Goal: Transaction & Acquisition: Purchase product/service

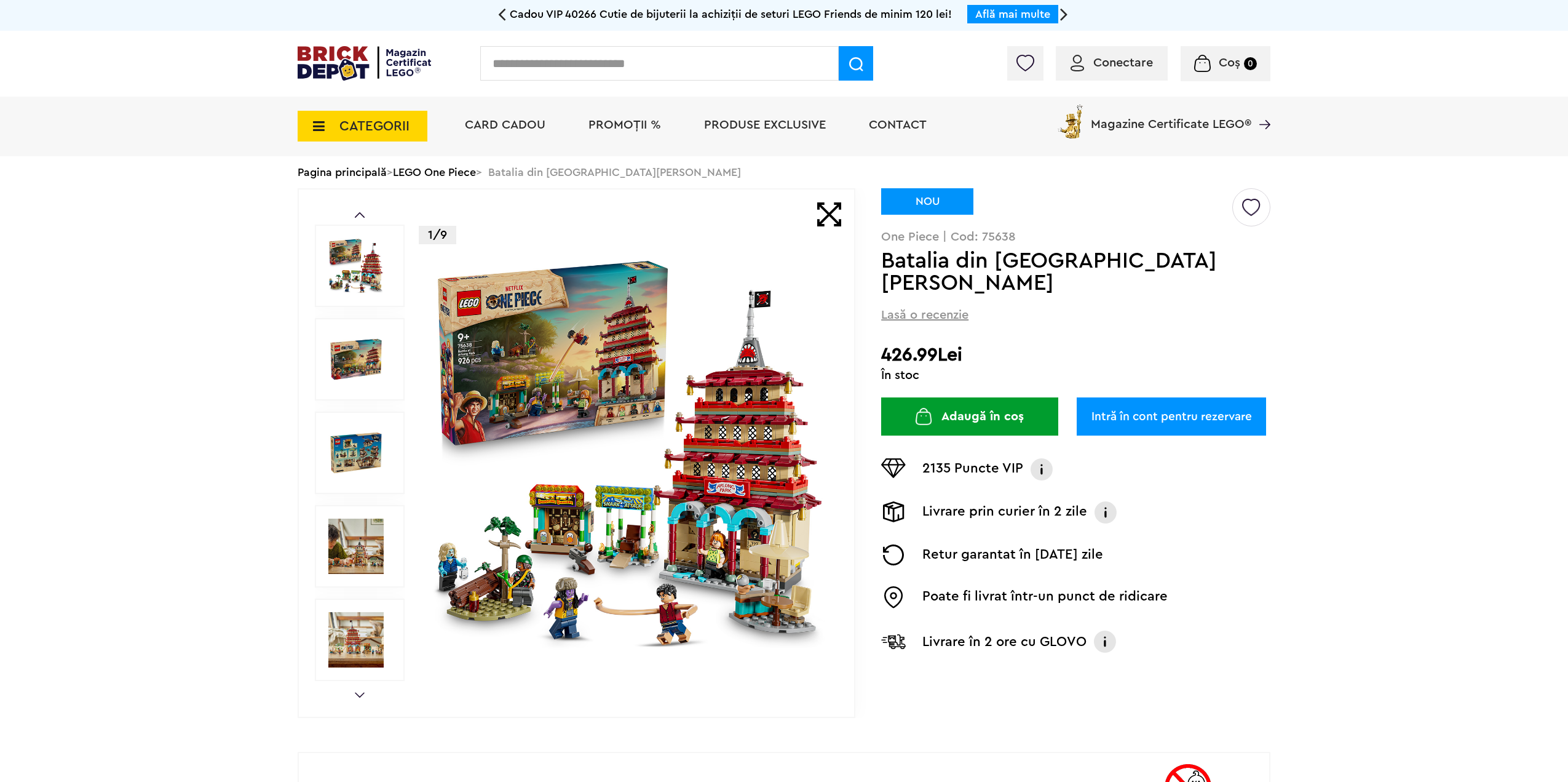
click at [494, 567] on img at bounding box center [629, 453] width 396 height 396
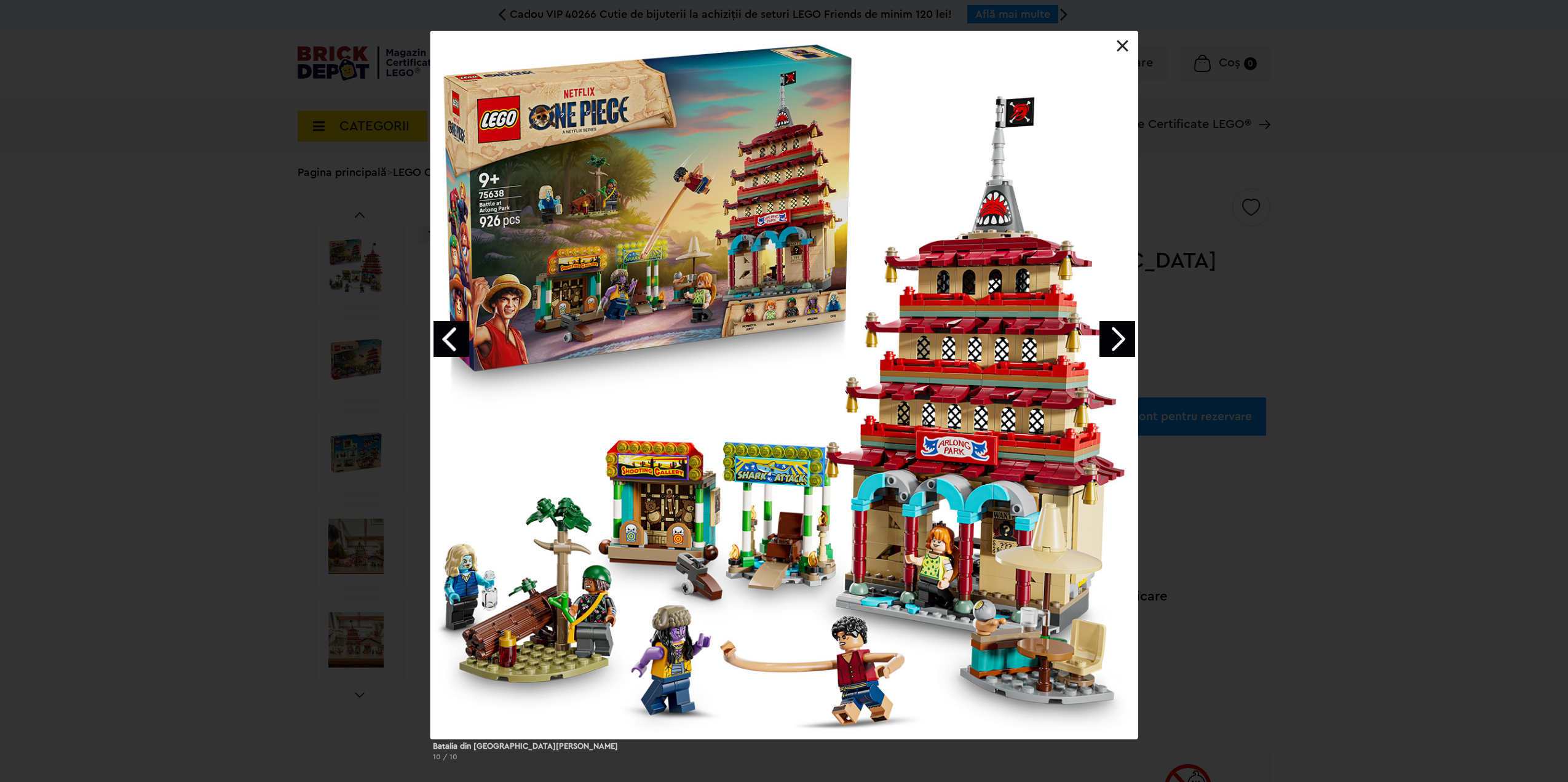
click at [1120, 341] on link "Next image" at bounding box center [1117, 339] width 35 height 35
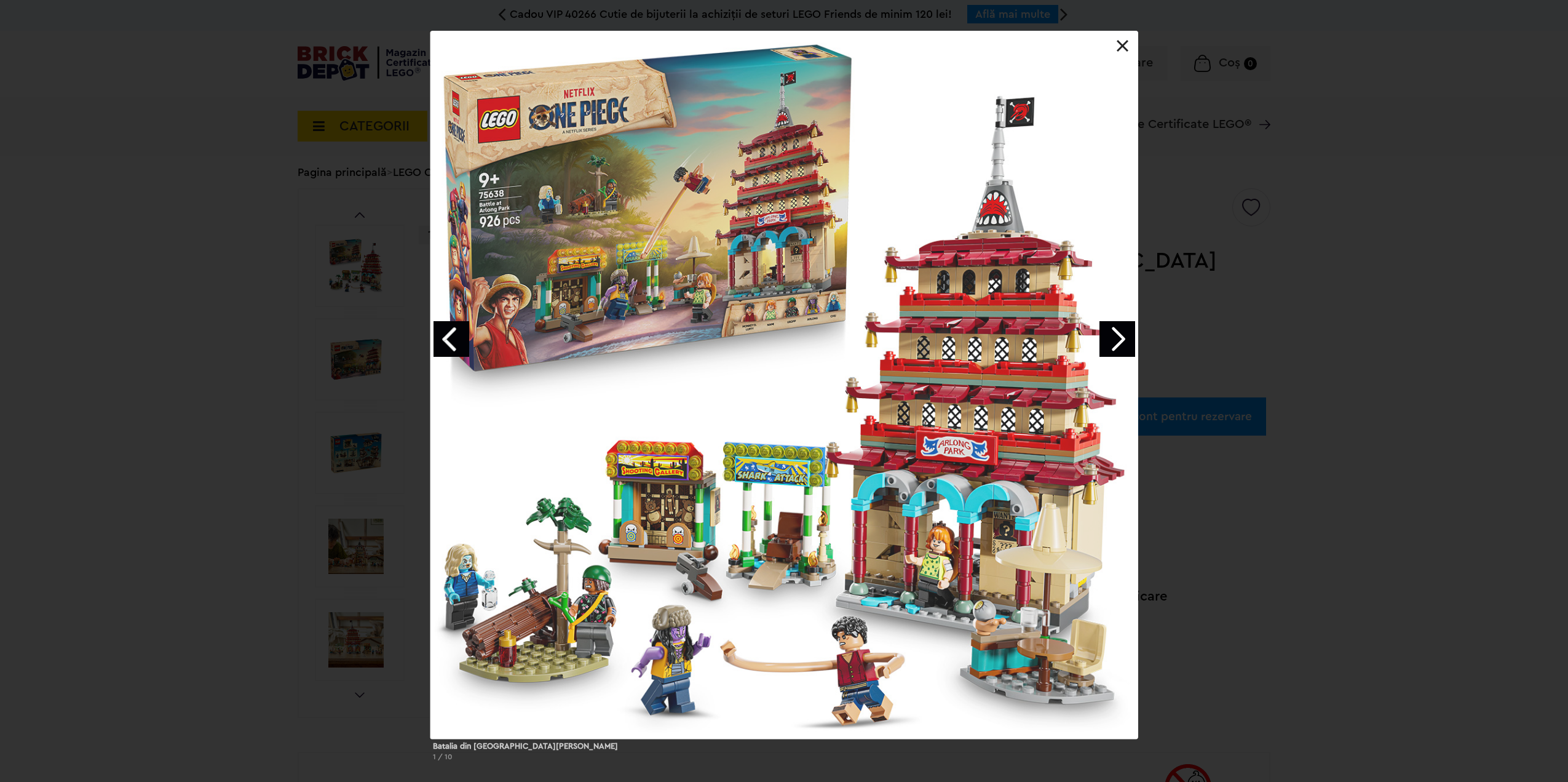
click at [1120, 341] on link "Next image" at bounding box center [1117, 339] width 35 height 35
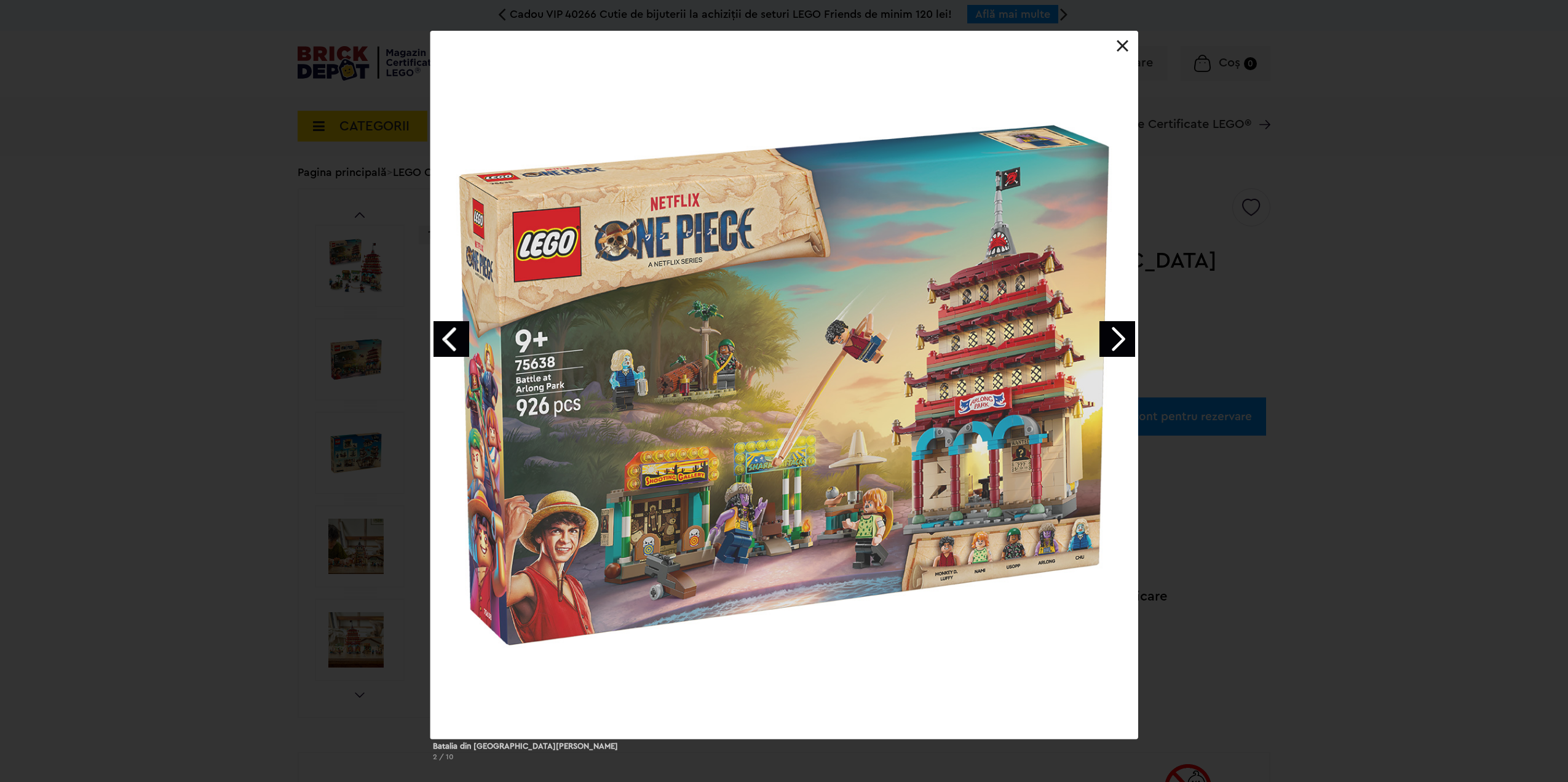
click at [1120, 341] on link "Next image" at bounding box center [1117, 339] width 35 height 35
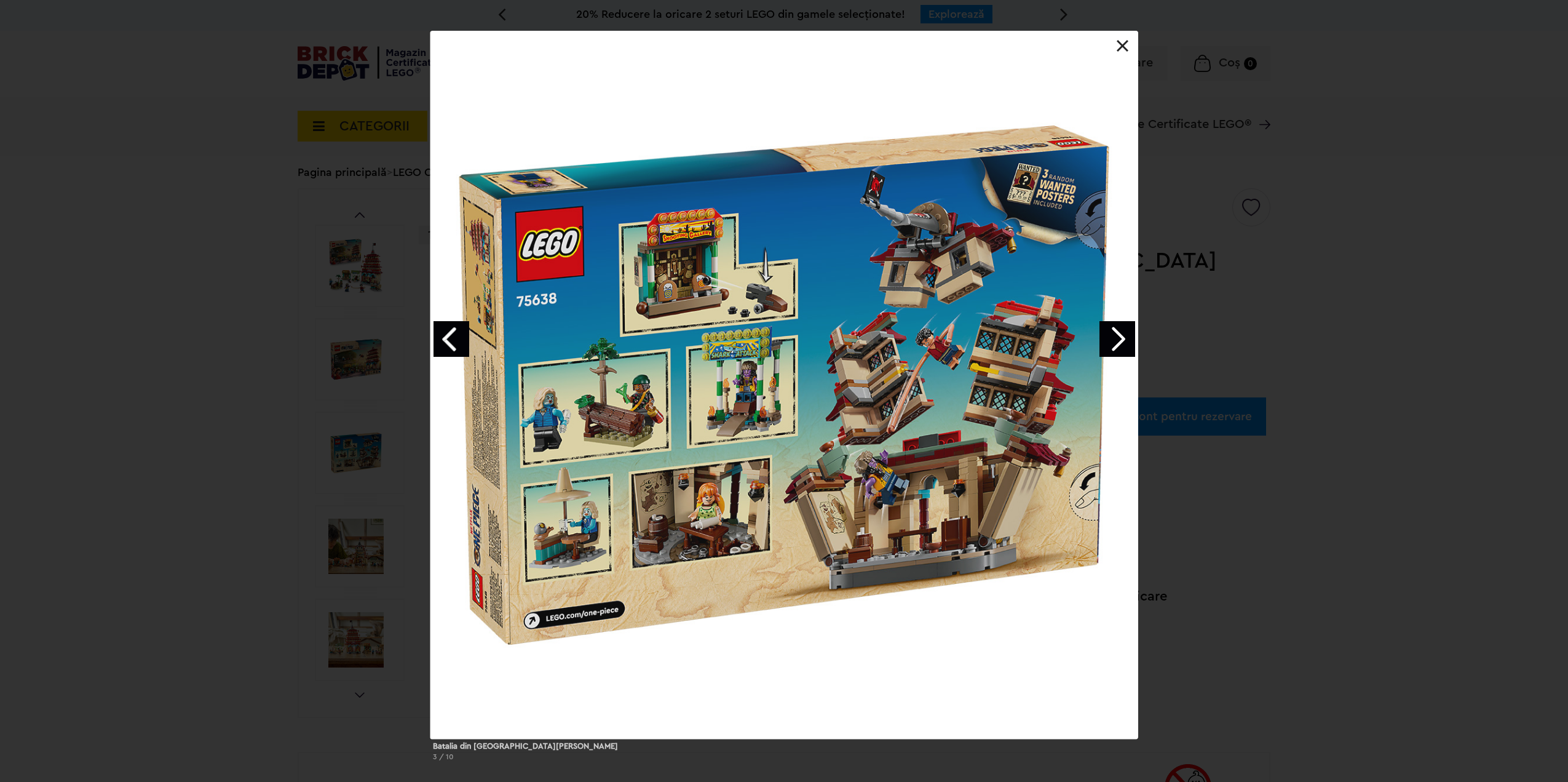
click at [1120, 341] on link "Next image" at bounding box center [1117, 339] width 35 height 35
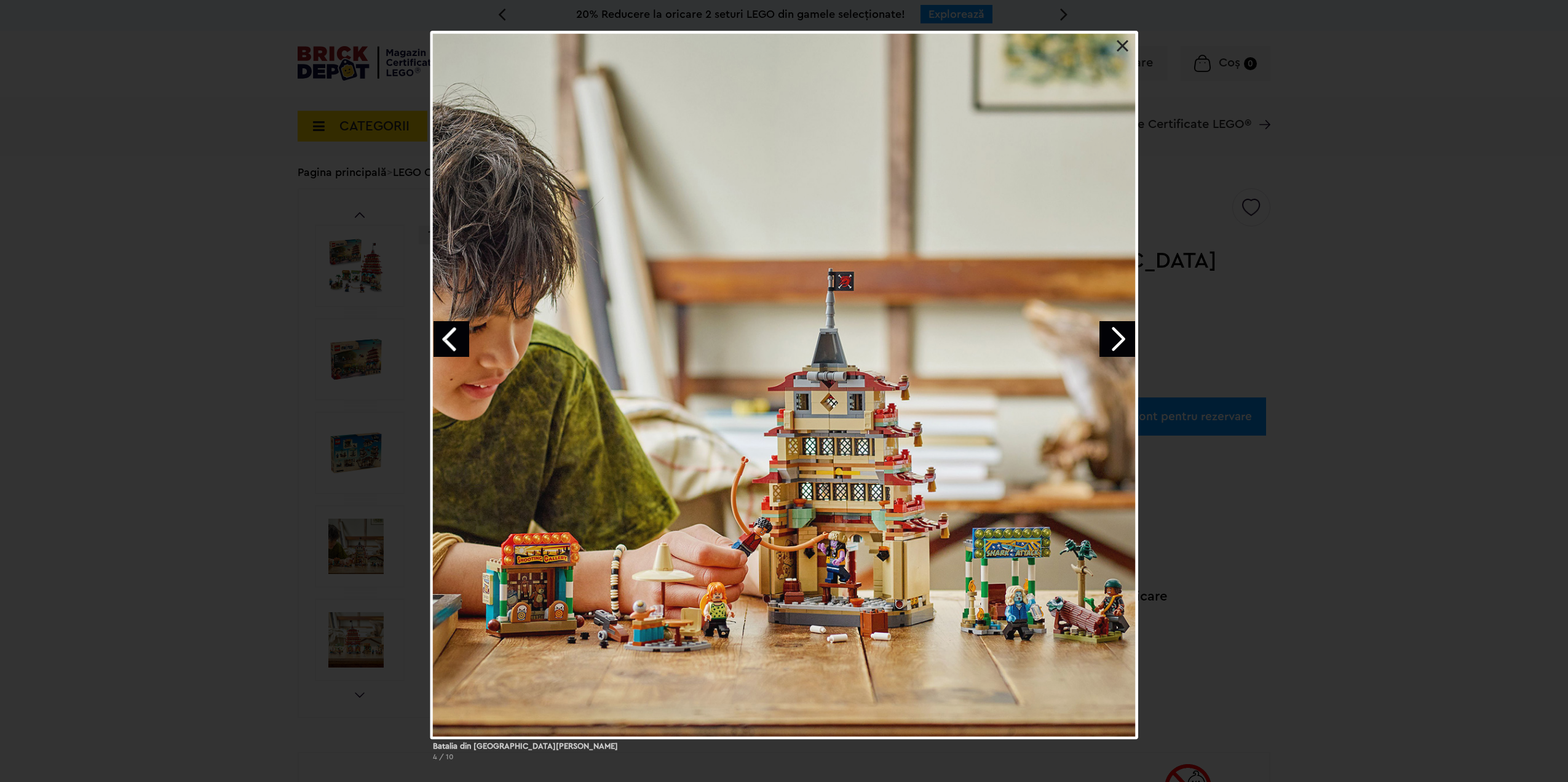
click at [1120, 341] on link "Next image" at bounding box center [1117, 339] width 35 height 35
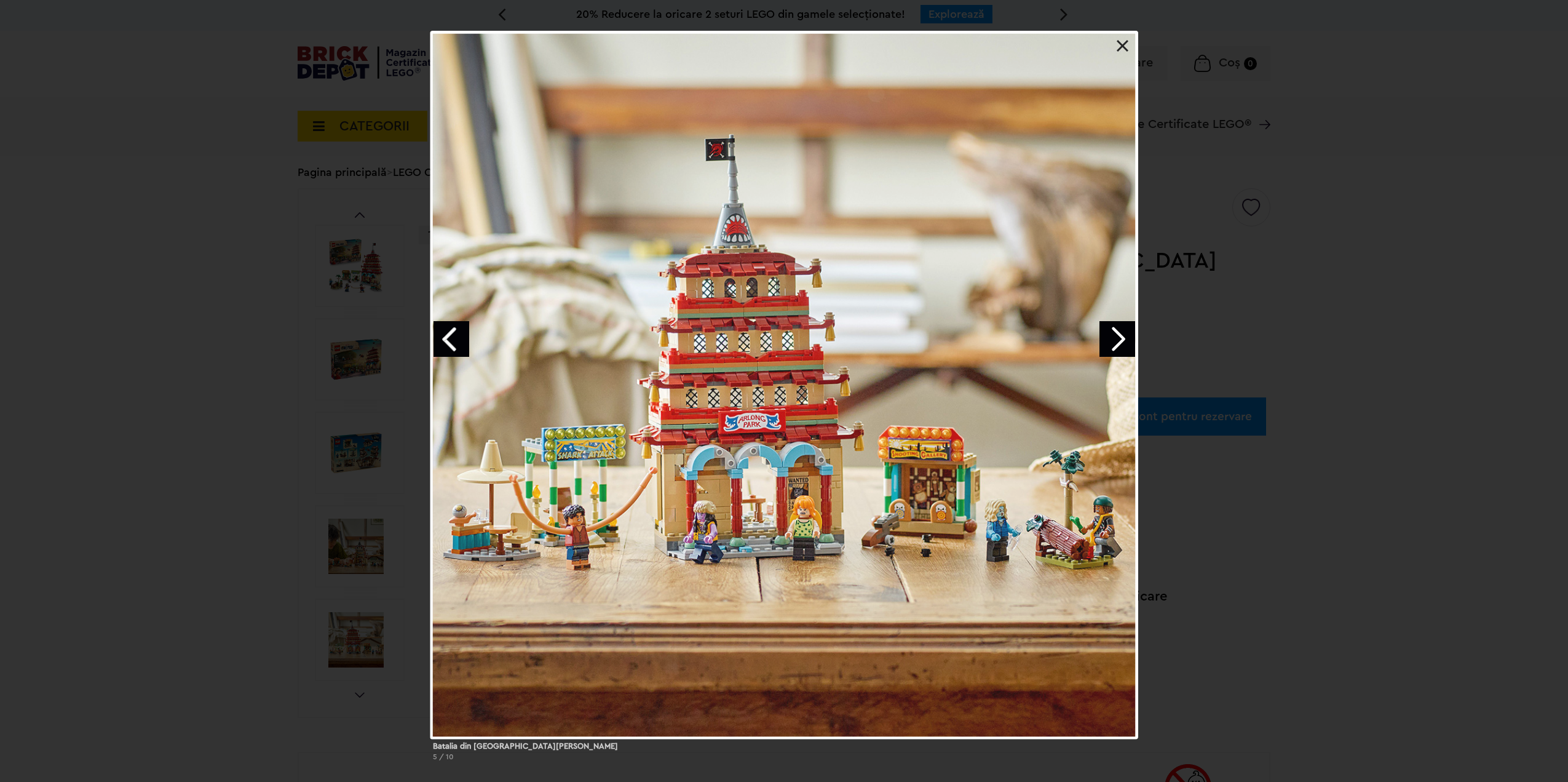
click at [1120, 341] on link "Next image" at bounding box center [1117, 339] width 35 height 35
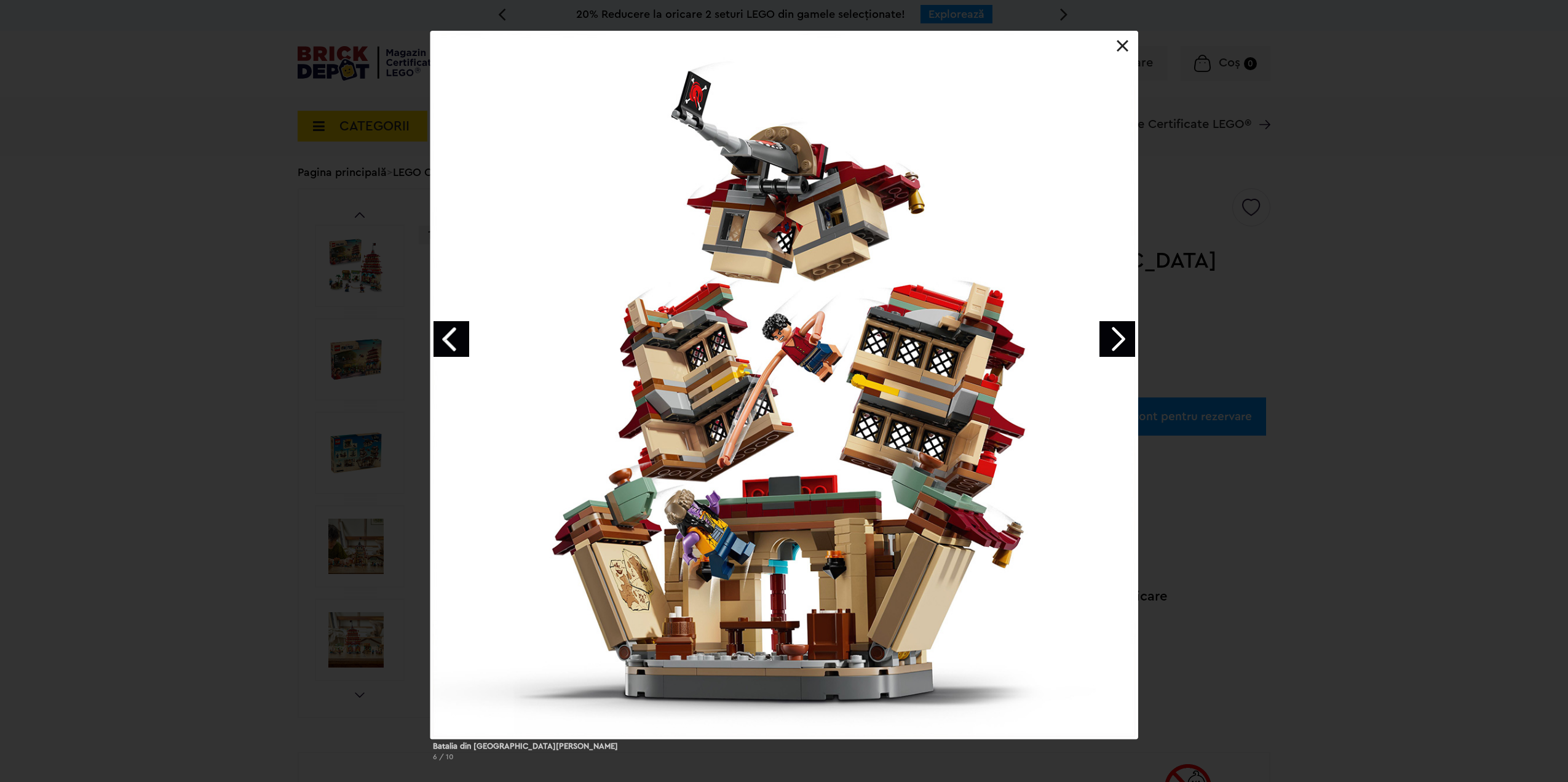
click at [1120, 341] on link "Next image" at bounding box center [1117, 339] width 35 height 35
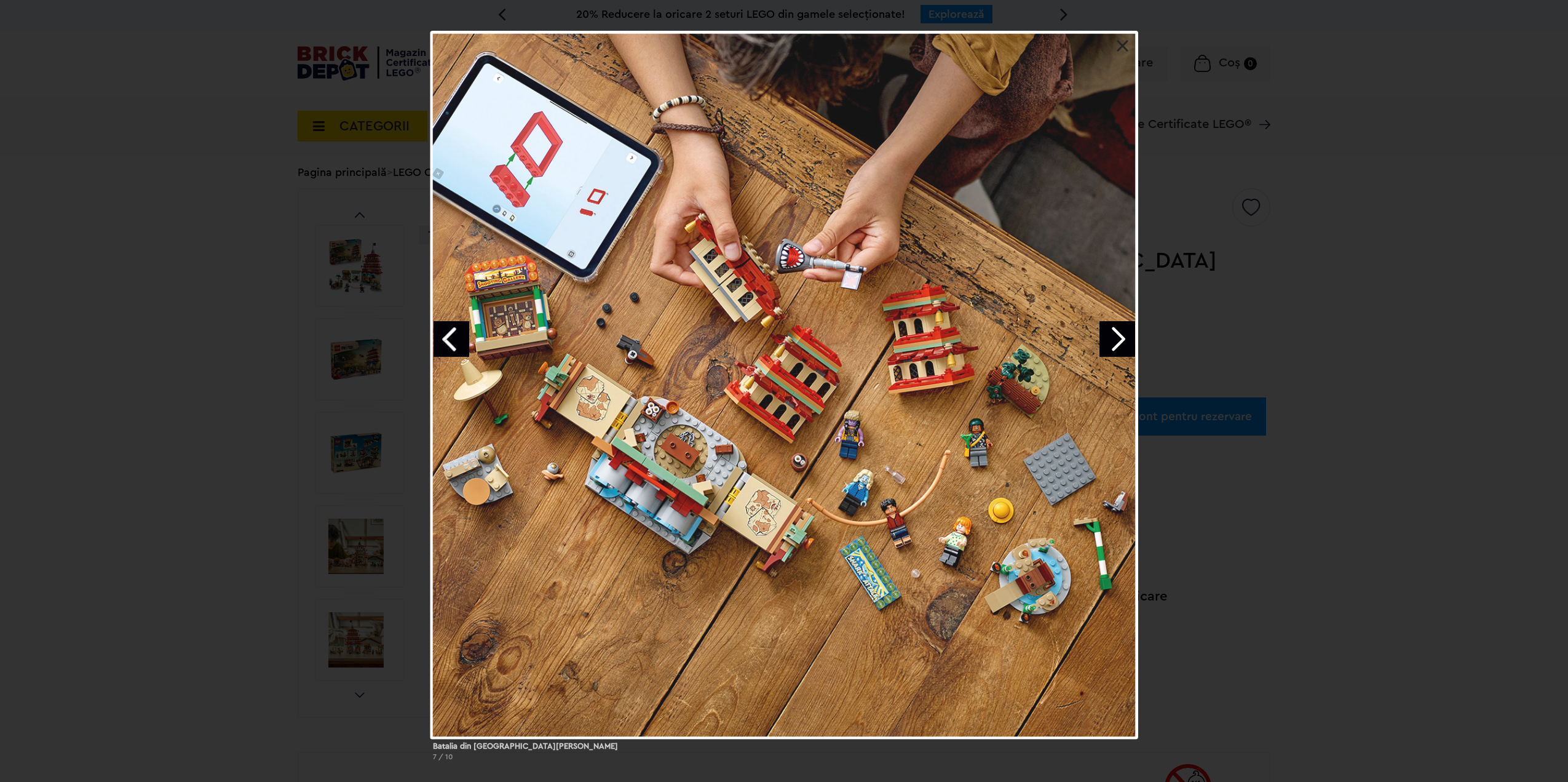
click at [1120, 341] on link "Next image" at bounding box center [1117, 339] width 35 height 35
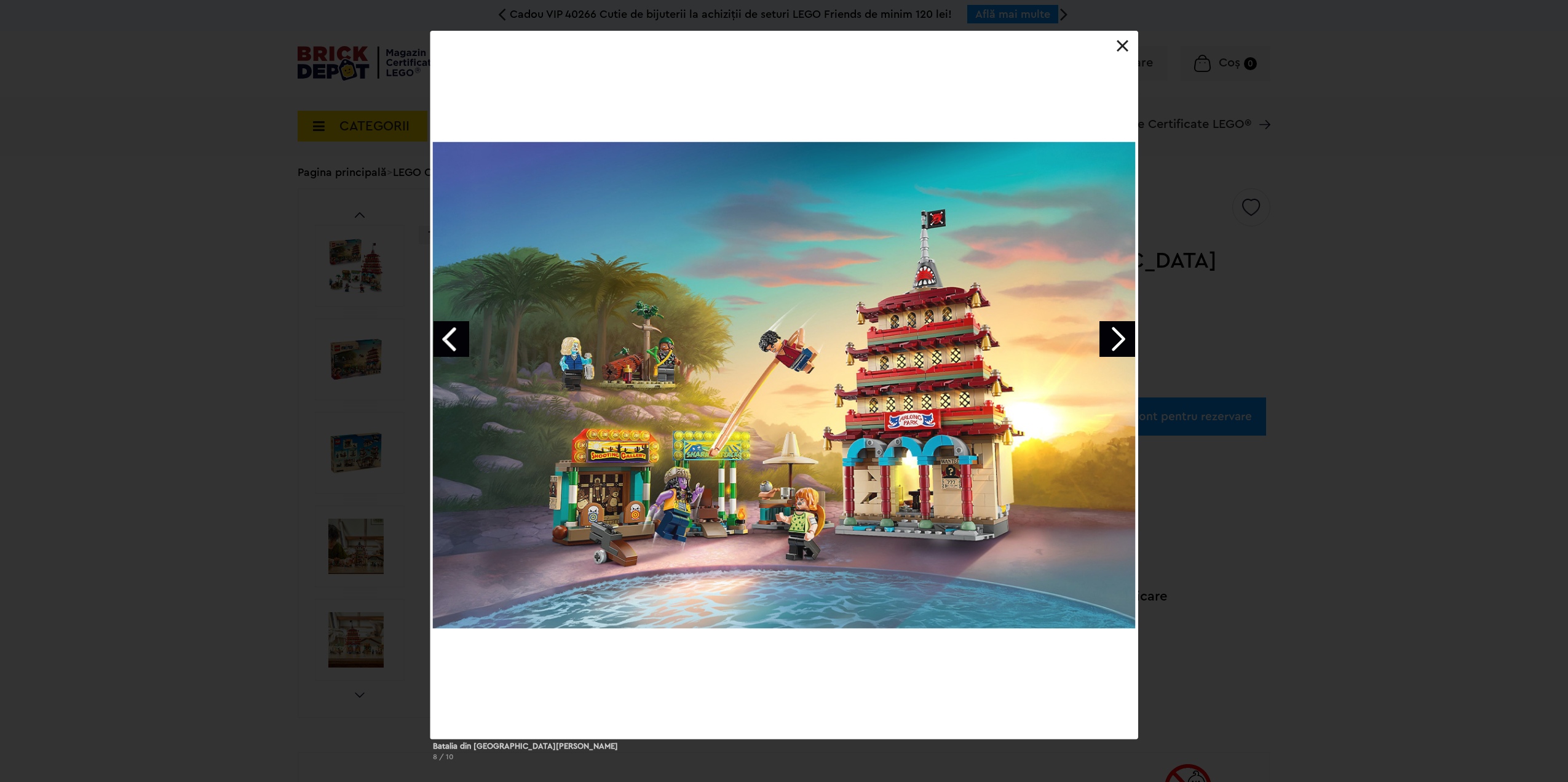
click at [1120, 341] on link "Next image" at bounding box center [1117, 339] width 35 height 35
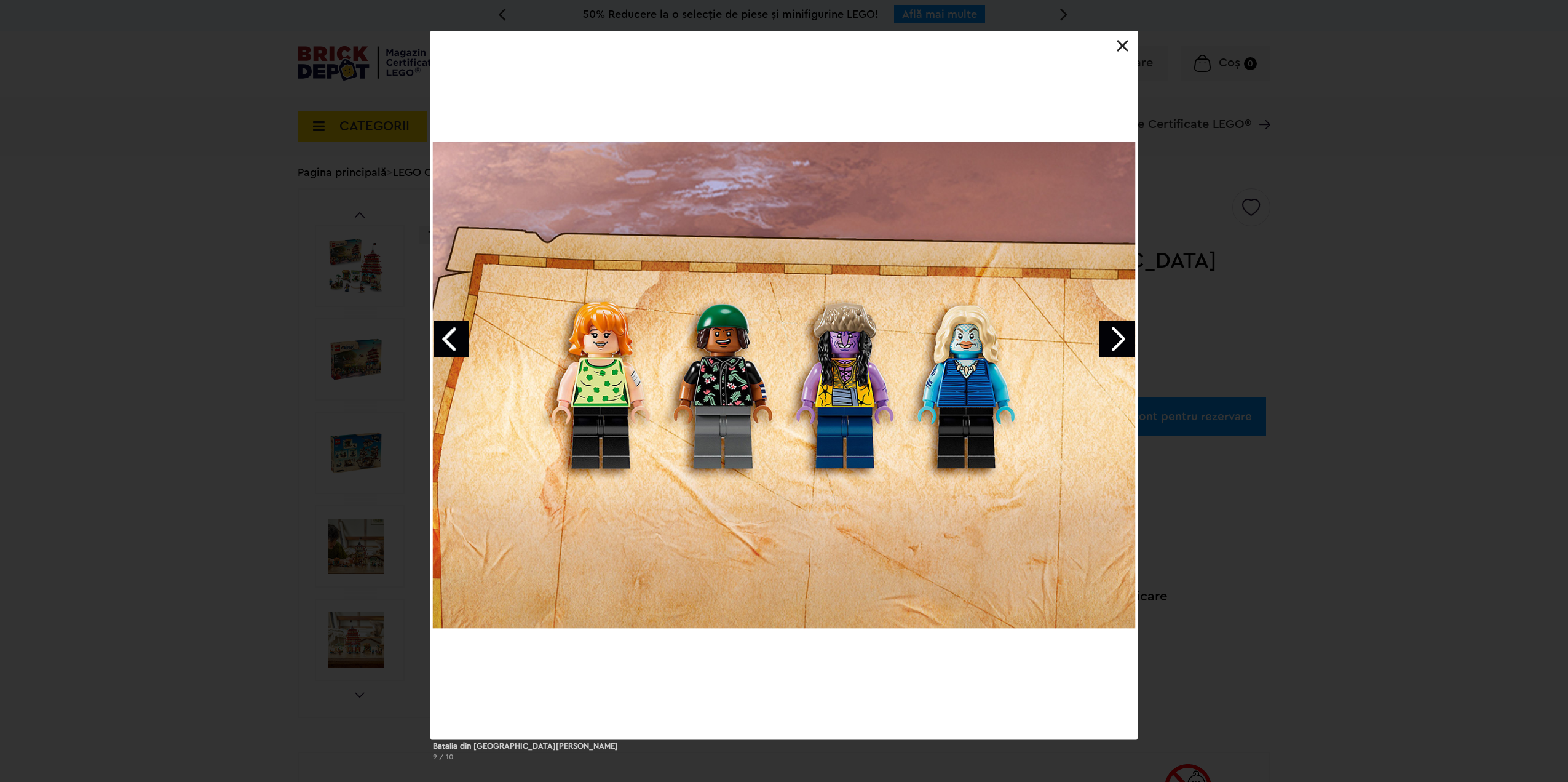
click at [461, 336] on link "Previous image" at bounding box center [451, 339] width 35 height 35
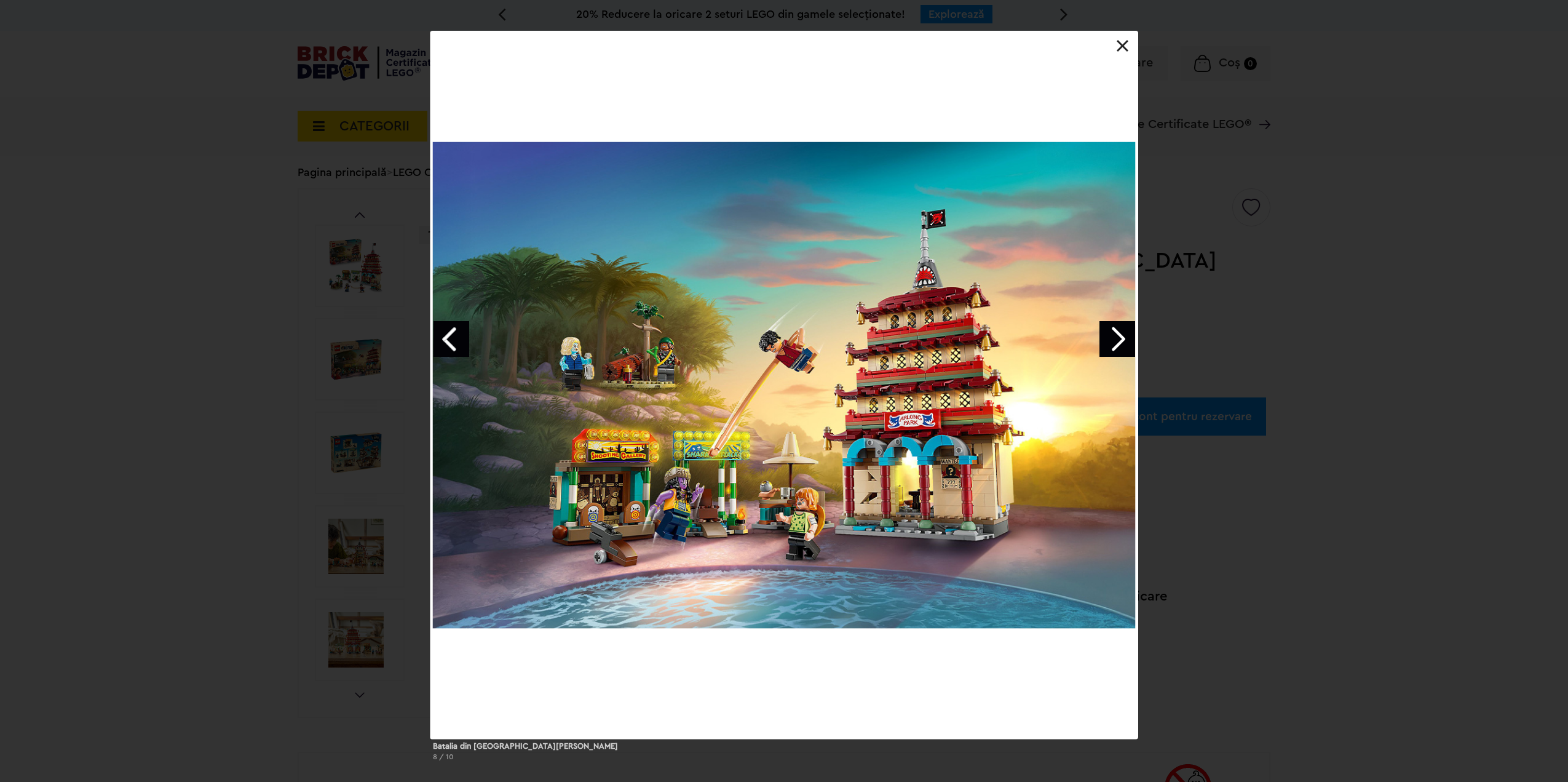
click at [444, 340] on link "Previous image" at bounding box center [451, 339] width 35 height 35
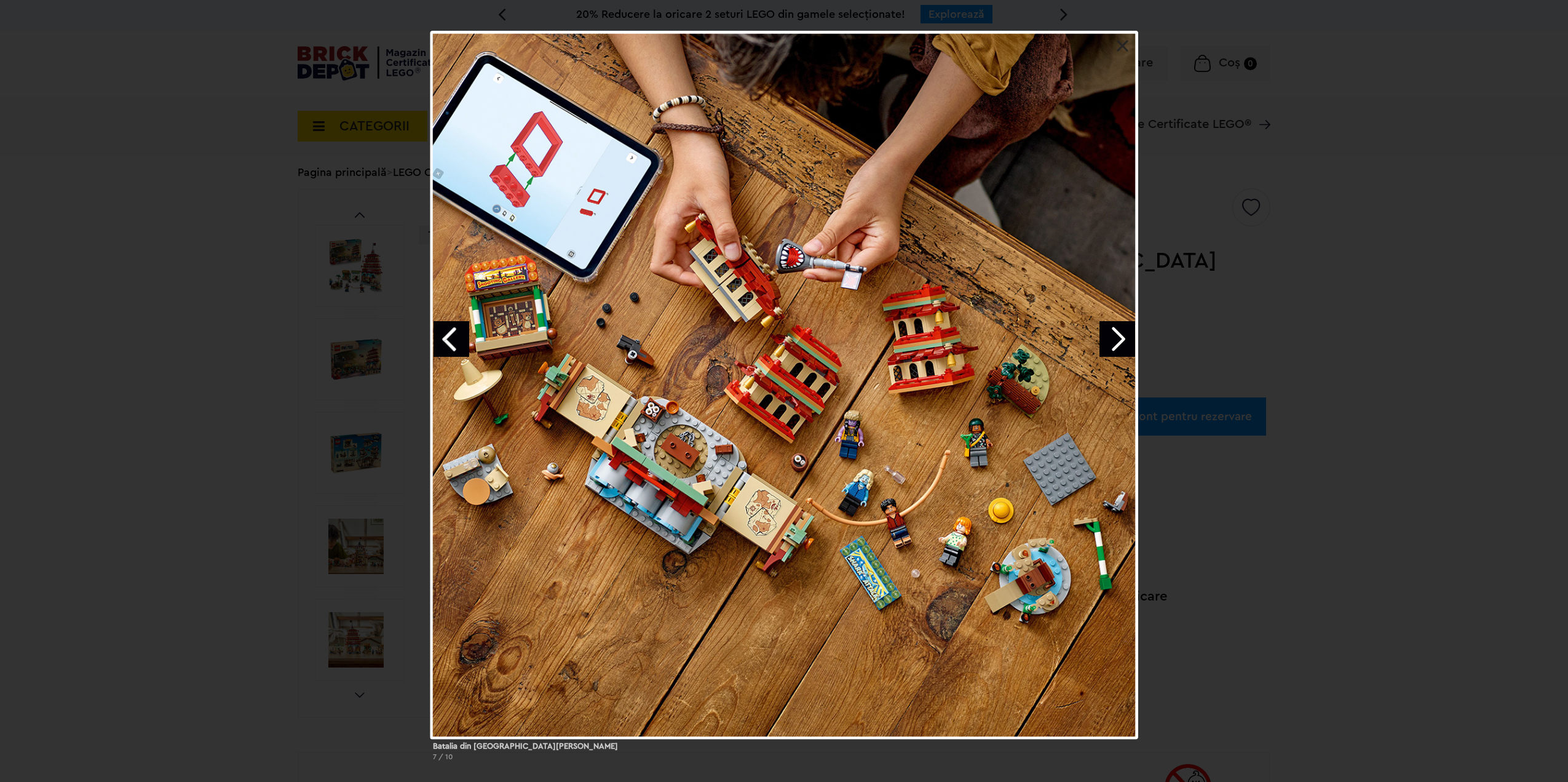
click at [444, 340] on link "Previous image" at bounding box center [451, 339] width 35 height 35
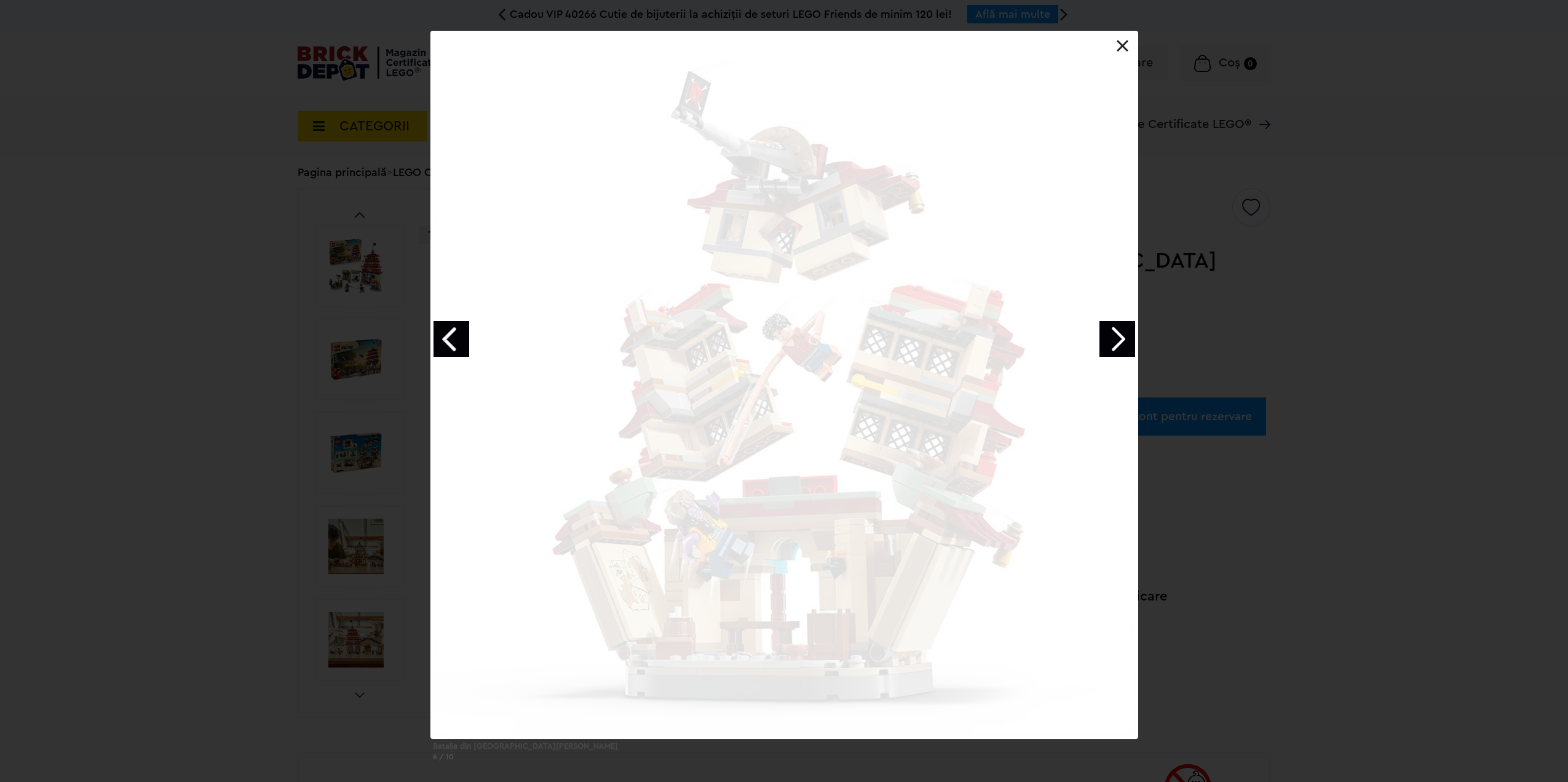
click at [208, 330] on div "Batalia din [GEOGRAPHIC_DATA][PERSON_NAME] 6 / 10" at bounding box center [784, 401] width 1568 height 740
